Goal: Find contact information: Find contact information

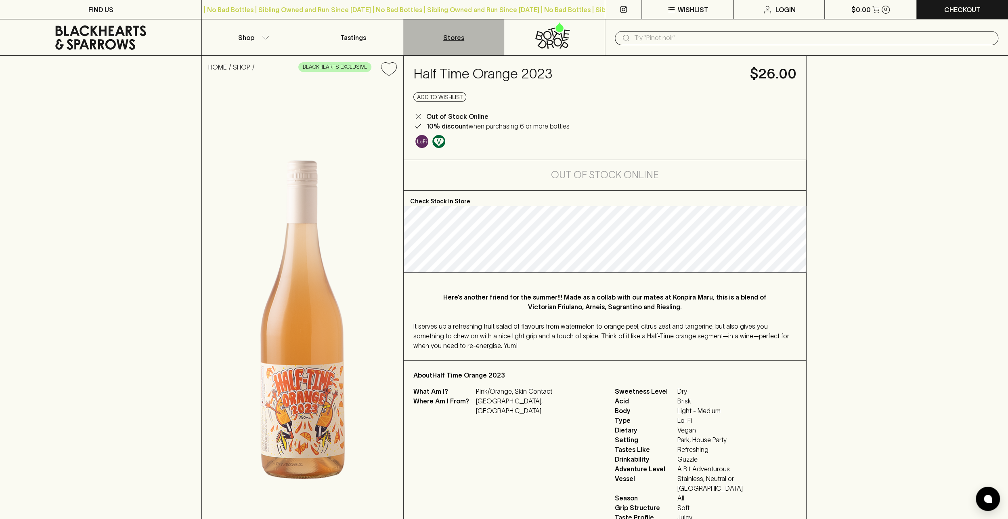
click at [450, 36] on p "Stores" at bounding box center [453, 38] width 21 height 10
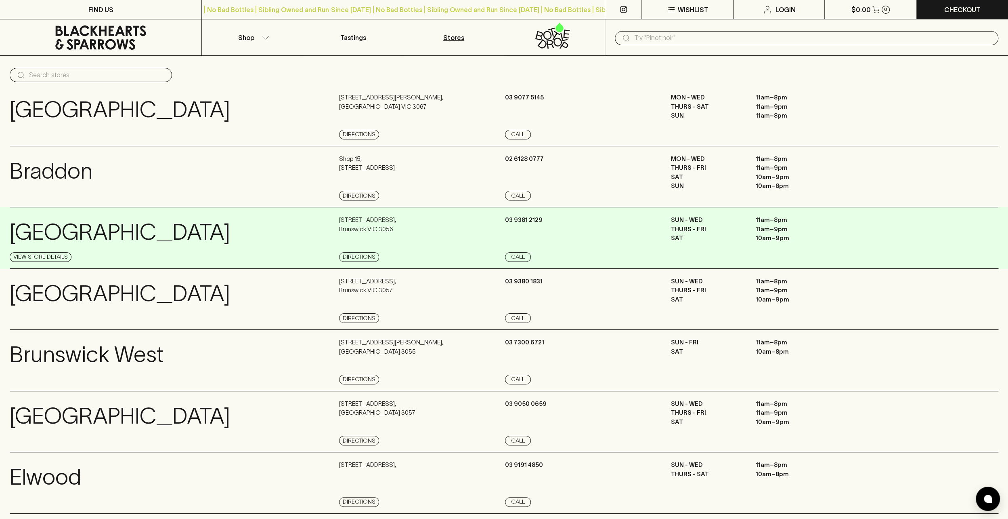
scroll to position [121, 0]
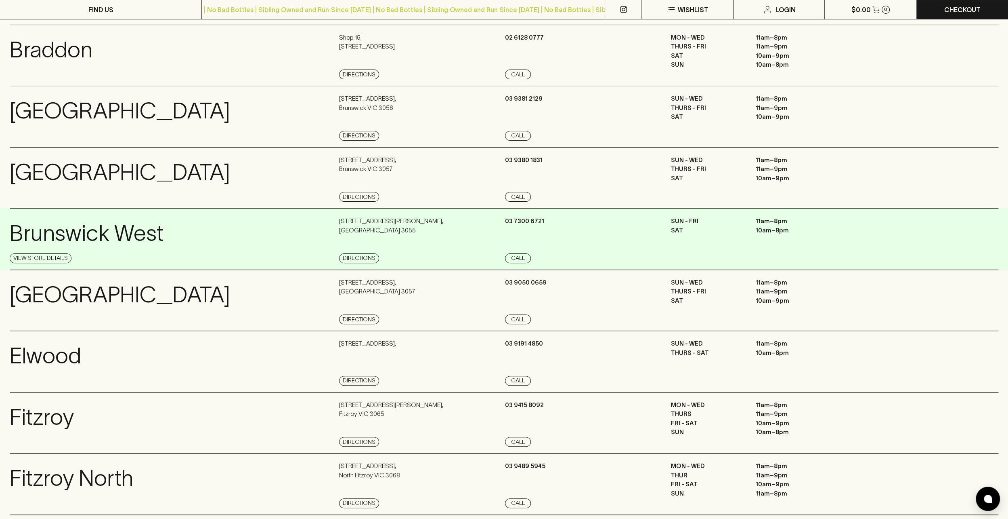
click at [759, 221] on p "11am – 8pm" at bounding box center [792, 220] width 73 height 9
drag, startPoint x: 759, startPoint y: 221, endPoint x: 796, endPoint y: 229, distance: 38.3
click at [796, 229] on div "SUN - FRI 11am – 8pm SAT 10am – 8pm" at bounding box center [835, 239] width 328 height 46
drag, startPoint x: 796, startPoint y: 229, endPoint x: 792, endPoint y: 231, distance: 4.7
click at [792, 231] on p "10am – 8pm" at bounding box center [792, 230] width 73 height 9
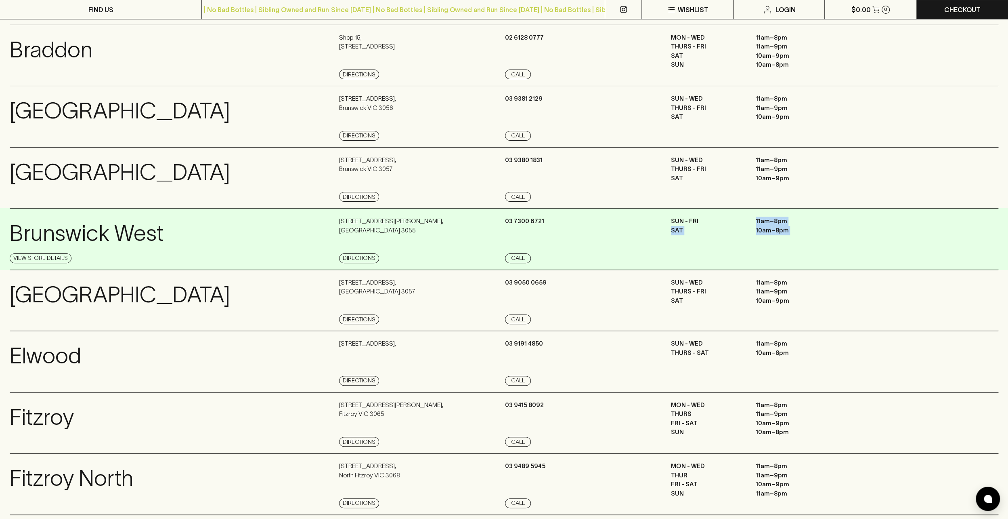
click at [773, 233] on p "10am – 8pm" at bounding box center [792, 230] width 73 height 9
click at [44, 237] on p "Brunswick West" at bounding box center [87, 233] width 154 height 34
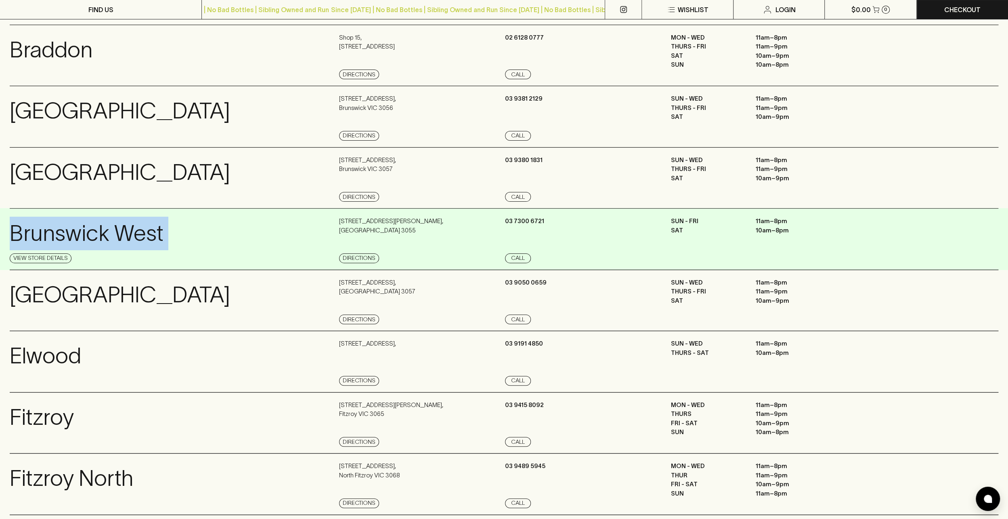
click at [44, 237] on p "Brunswick West" at bounding box center [87, 233] width 154 height 34
click at [361, 217] on p "[STREET_ADDRESS][PERSON_NAME]" at bounding box center [391, 225] width 104 height 18
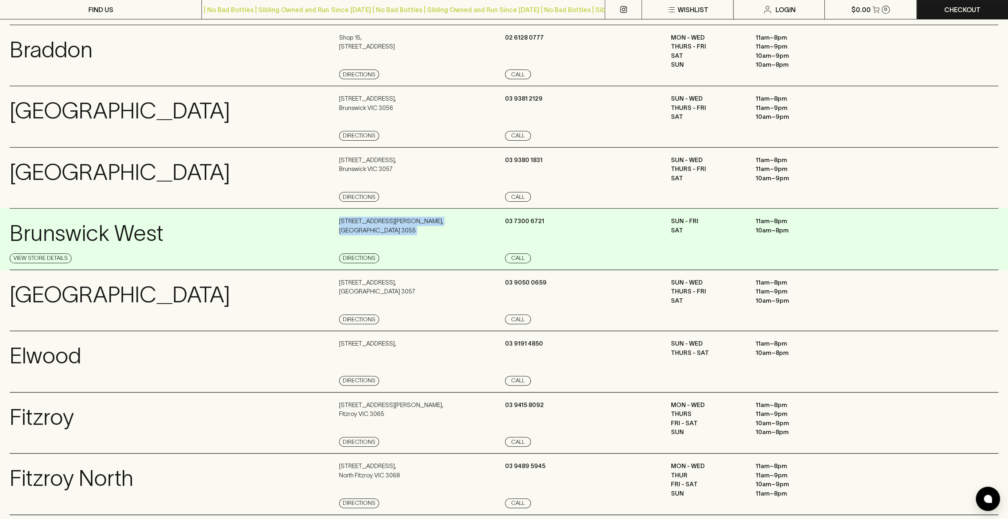
drag, startPoint x: 361, startPoint y: 217, endPoint x: 367, endPoint y: 229, distance: 12.8
click at [367, 229] on p "[STREET_ADDRESS][PERSON_NAME]" at bounding box center [391, 225] width 104 height 18
